Goal: Obtain resource: Download file/media

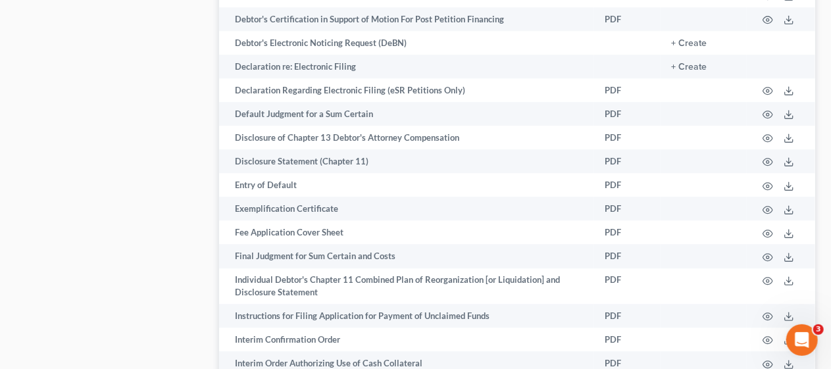
scroll to position [1184, 0]
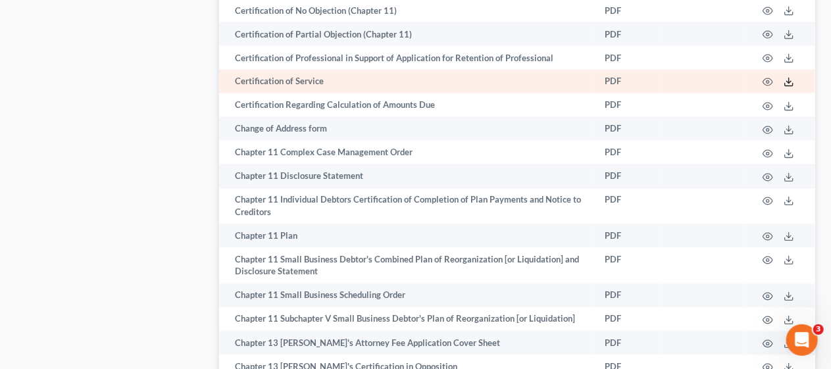
click at [790, 80] on icon at bounding box center [789, 82] width 11 height 11
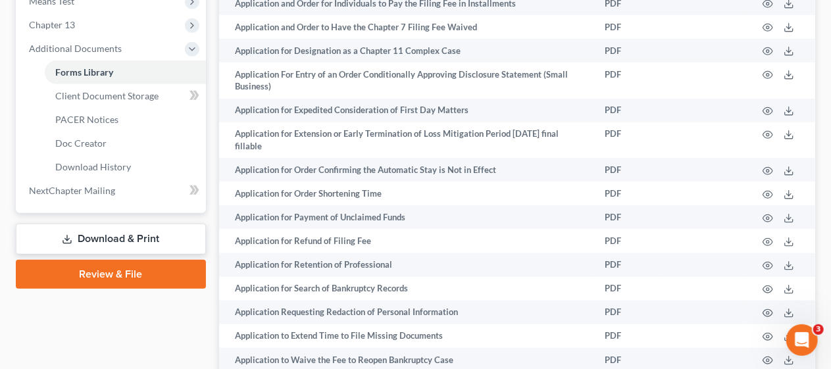
scroll to position [0, 0]
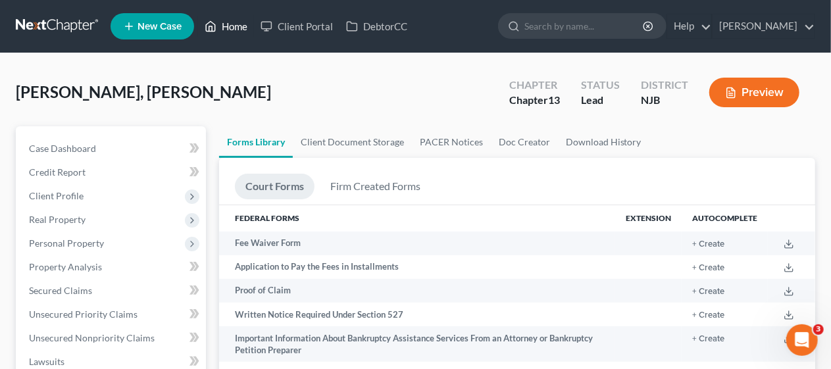
click at [238, 26] on link "Home" at bounding box center [226, 26] width 56 height 24
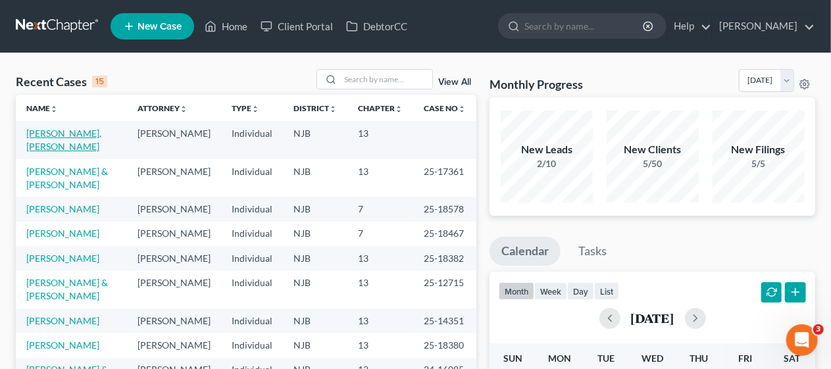
click at [96, 134] on link "[PERSON_NAME], [PERSON_NAME]" at bounding box center [63, 140] width 75 height 24
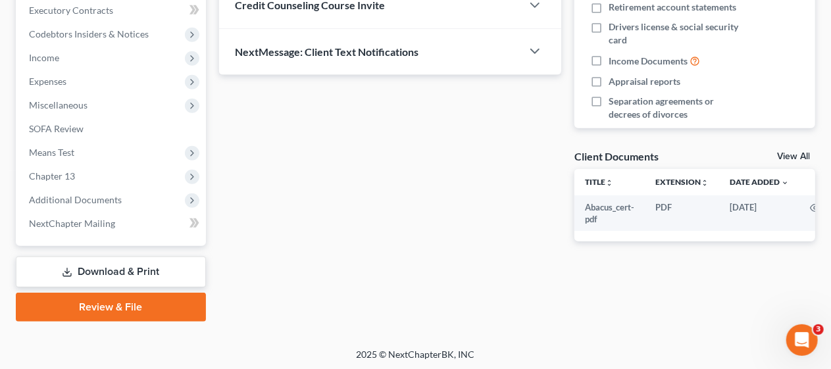
scroll to position [376, 0]
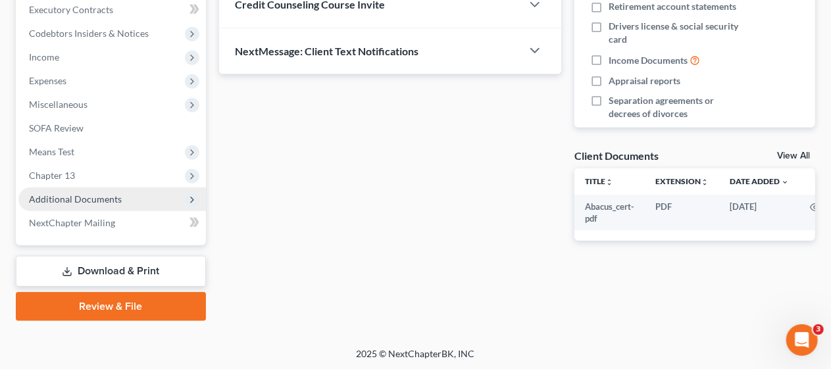
click at [113, 200] on span "Additional Documents" at bounding box center [75, 198] width 93 height 11
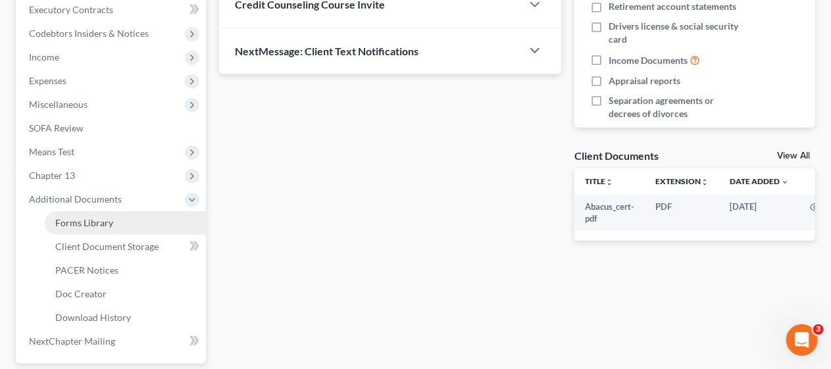
click at [114, 221] on link "Forms Library" at bounding box center [125, 223] width 161 height 24
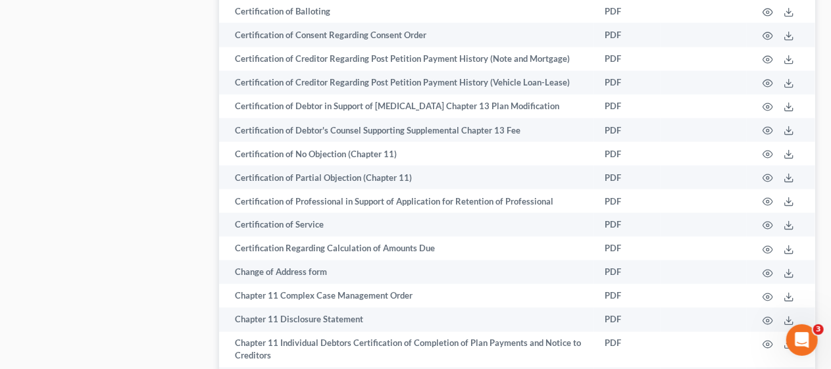
scroll to position [1053, 0]
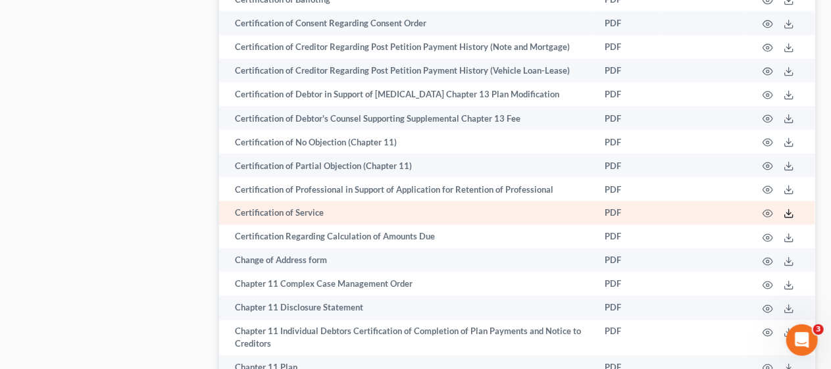
click at [788, 212] on icon at bounding box center [789, 214] width 11 height 11
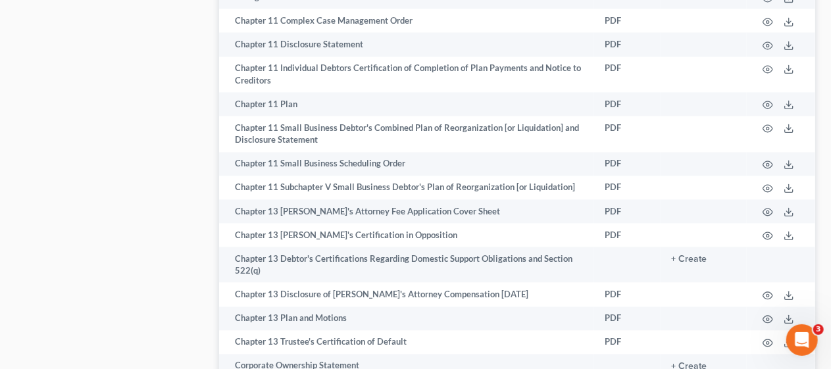
scroll to position [1382, 0]
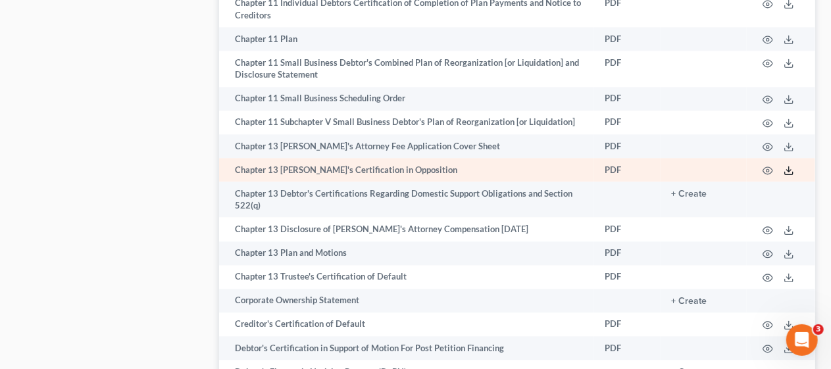
click at [789, 170] on line at bounding box center [789, 168] width 0 height 5
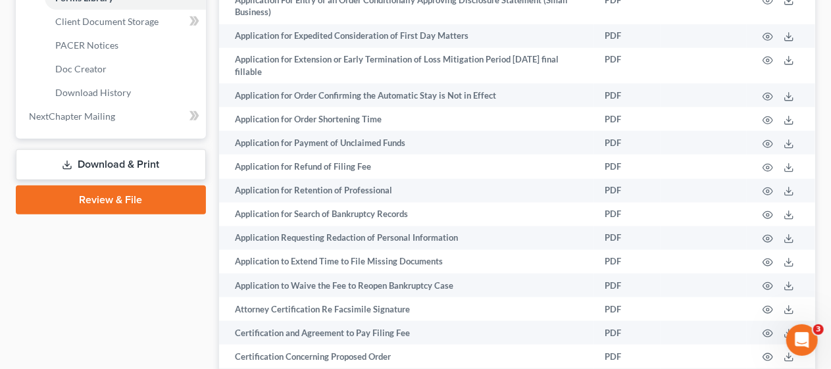
scroll to position [0, 0]
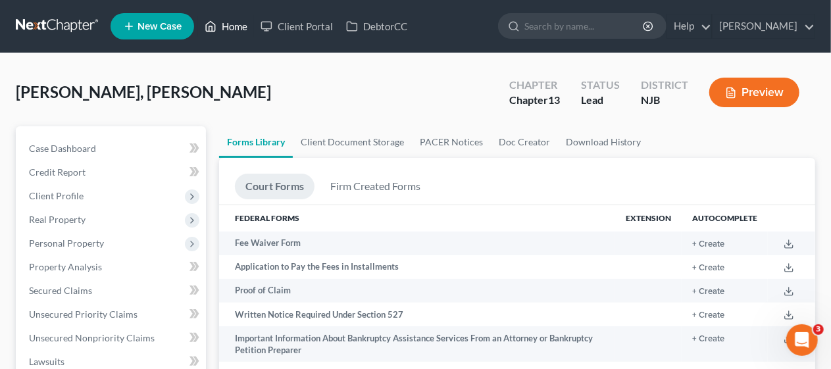
click at [234, 21] on link "Home" at bounding box center [226, 26] width 56 height 24
